Goal: Task Accomplishment & Management: Use online tool/utility

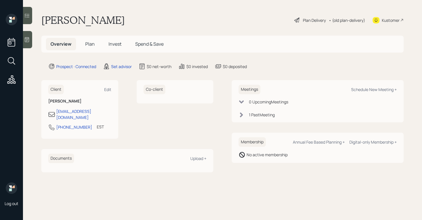
click at [23, 42] on div "Log out" at bounding box center [11, 110] width 23 height 220
click at [28, 40] on icon at bounding box center [27, 40] width 6 height 6
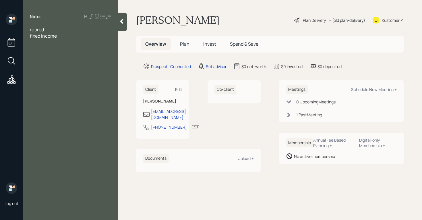
drag, startPoint x: 47, startPoint y: 33, endPoint x: 47, endPoint y: 28, distance: 5.7
click at [47, 33] on span "fixed income" at bounding box center [43, 36] width 27 height 6
click at [47, 28] on div "retired" at bounding box center [70, 29] width 81 height 6
click at [69, 38] on div "fixed income" at bounding box center [70, 36] width 81 height 6
drag, startPoint x: 62, startPoint y: 36, endPoint x: 26, endPoint y: 34, distance: 36.5
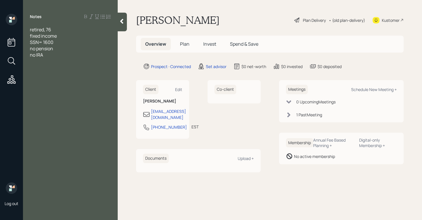
click at [26, 34] on div "retired, 76 fixed income SSN= 1600 no pension no IRA" at bounding box center [70, 45] width 95 height 38
click at [49, 57] on div "no IRA" at bounding box center [70, 55] width 81 height 6
click at [64, 30] on div "retired, 76" at bounding box center [70, 29] width 81 height 6
click at [94, 68] on div "checking/ savings $5k" at bounding box center [70, 67] width 81 height 6
click at [57, 80] on div "liability" at bounding box center [70, 80] width 81 height 6
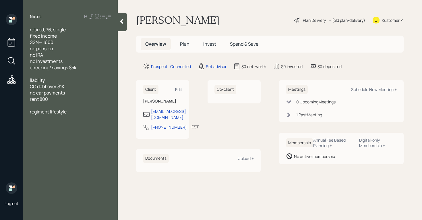
click at [88, 112] on div "regiment lifestyle" at bounding box center [70, 111] width 81 height 6
